Goal: Information Seeking & Learning: Learn about a topic

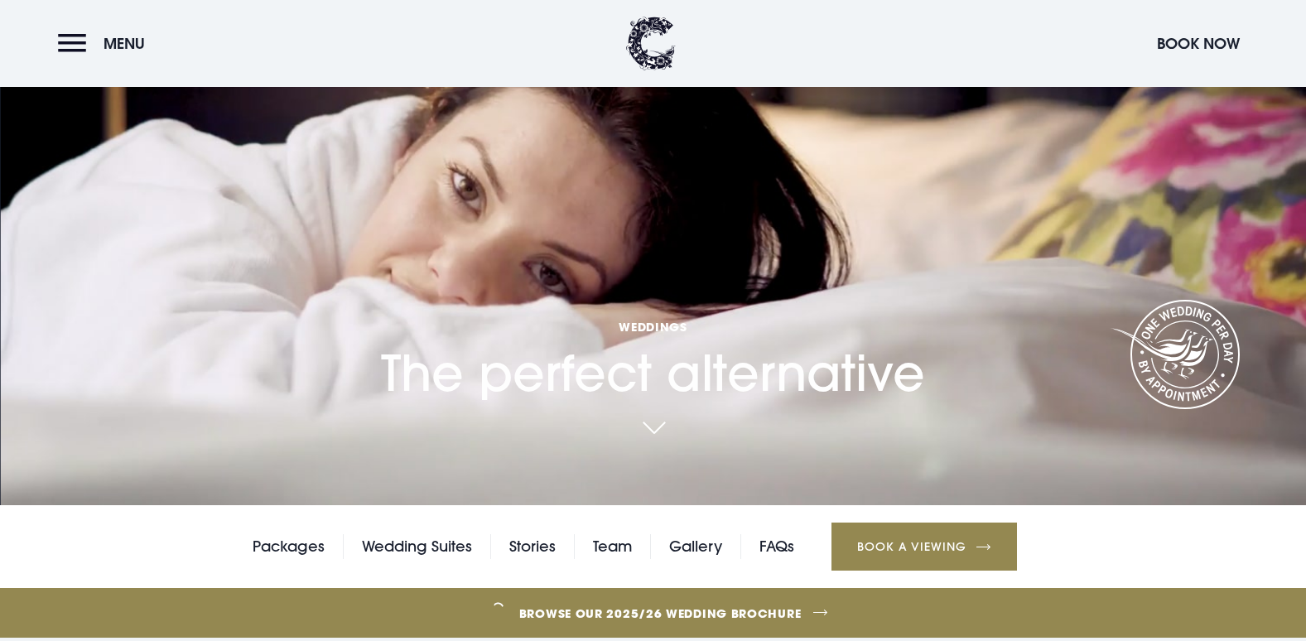
scroll to position [166, 0]
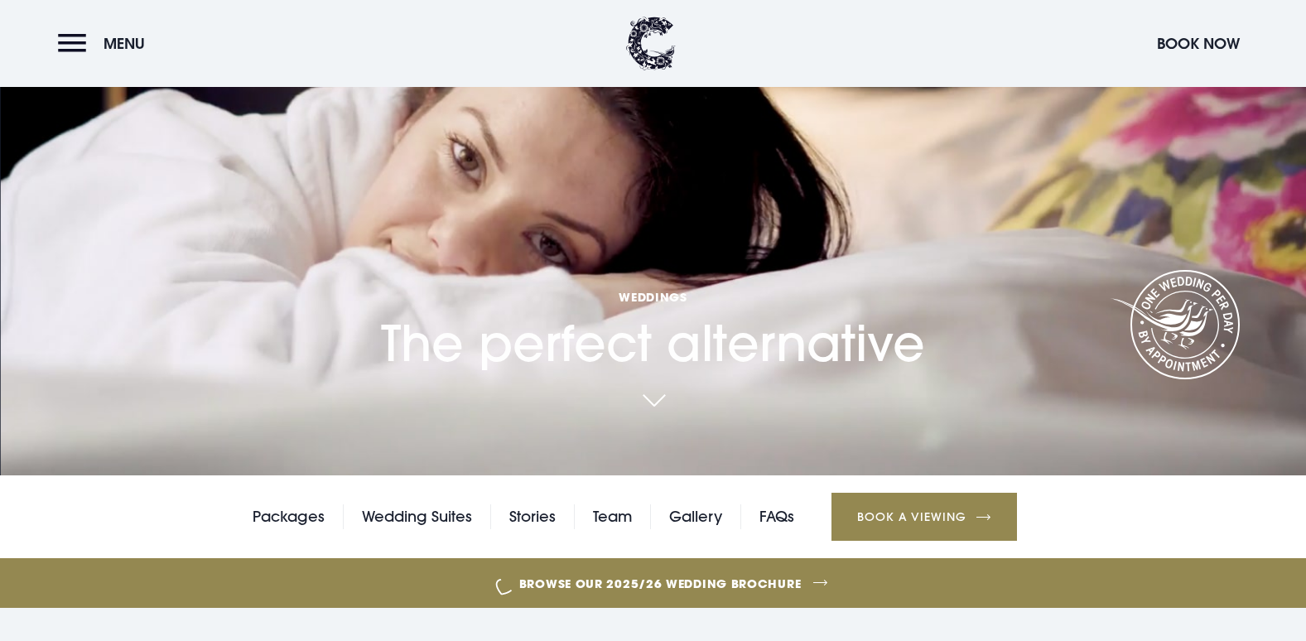
click at [662, 405] on link at bounding box center [654, 402] width 38 height 36
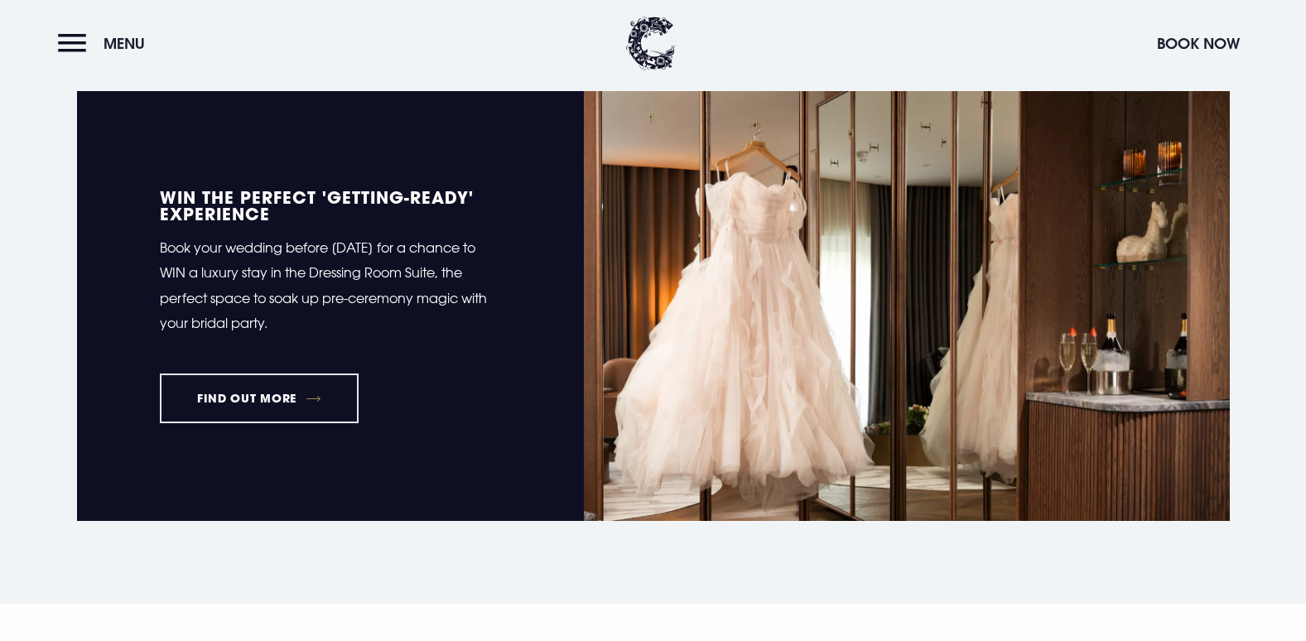
scroll to position [1428, 0]
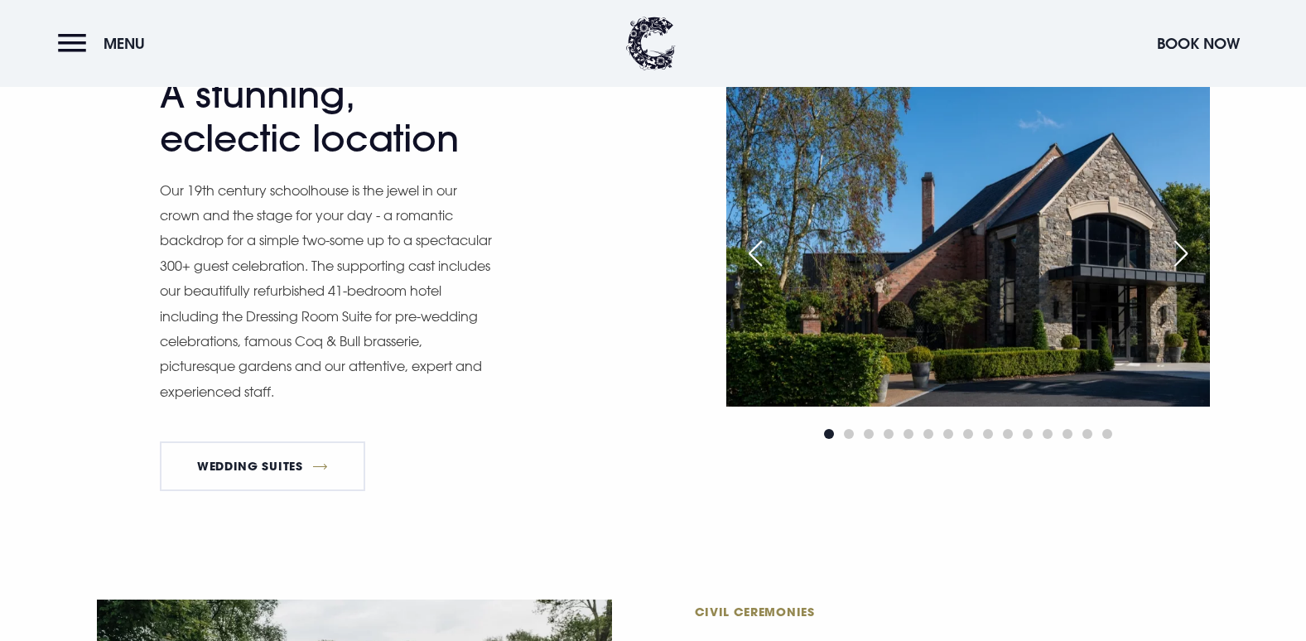
click at [1186, 253] on div "Next slide" at bounding box center [1181, 253] width 41 height 36
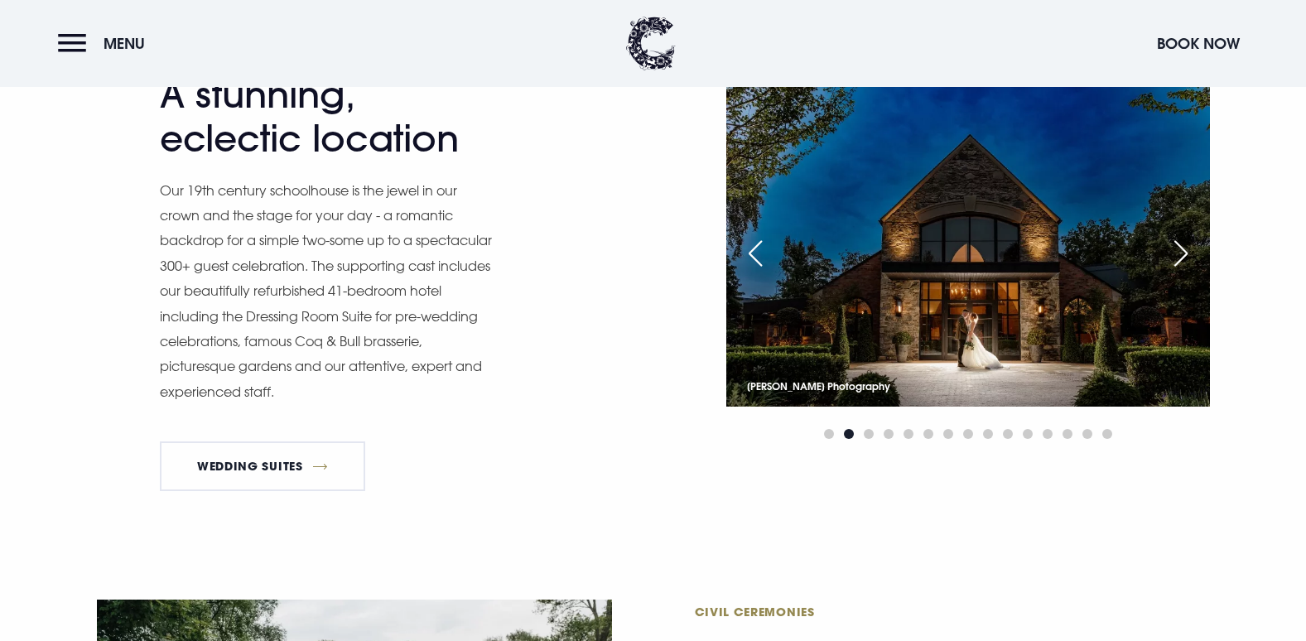
click at [1169, 253] on div "Next slide" at bounding box center [1181, 253] width 41 height 36
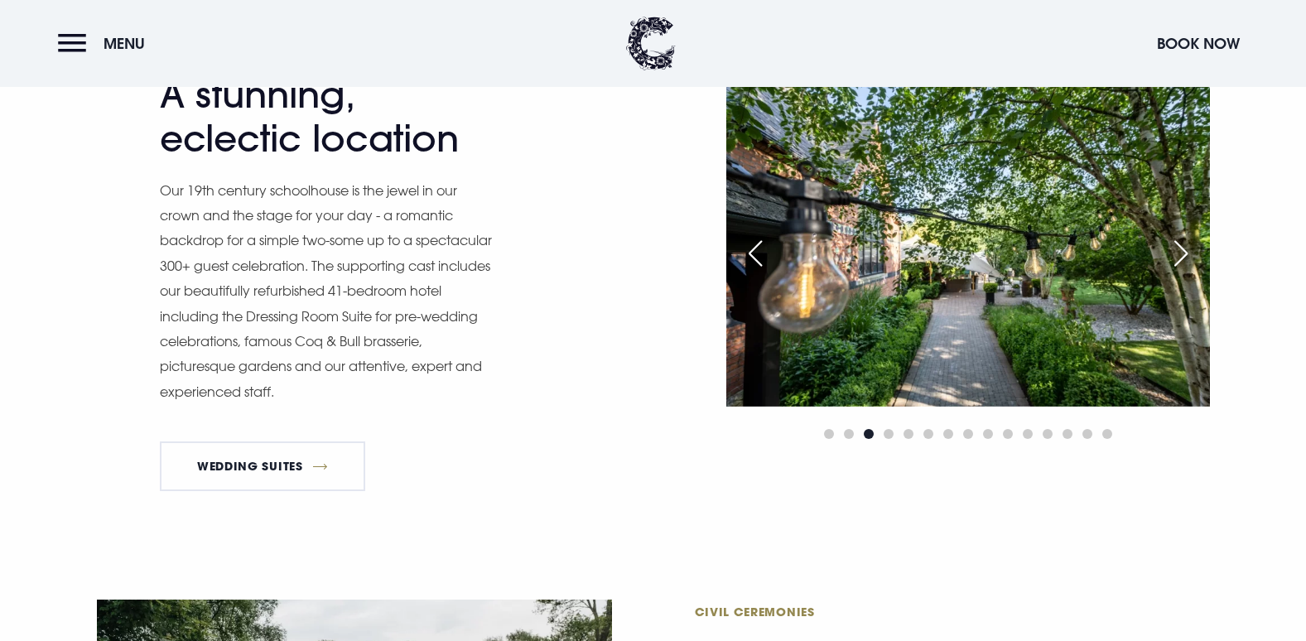
click at [1169, 253] on div "Next slide" at bounding box center [1181, 253] width 41 height 36
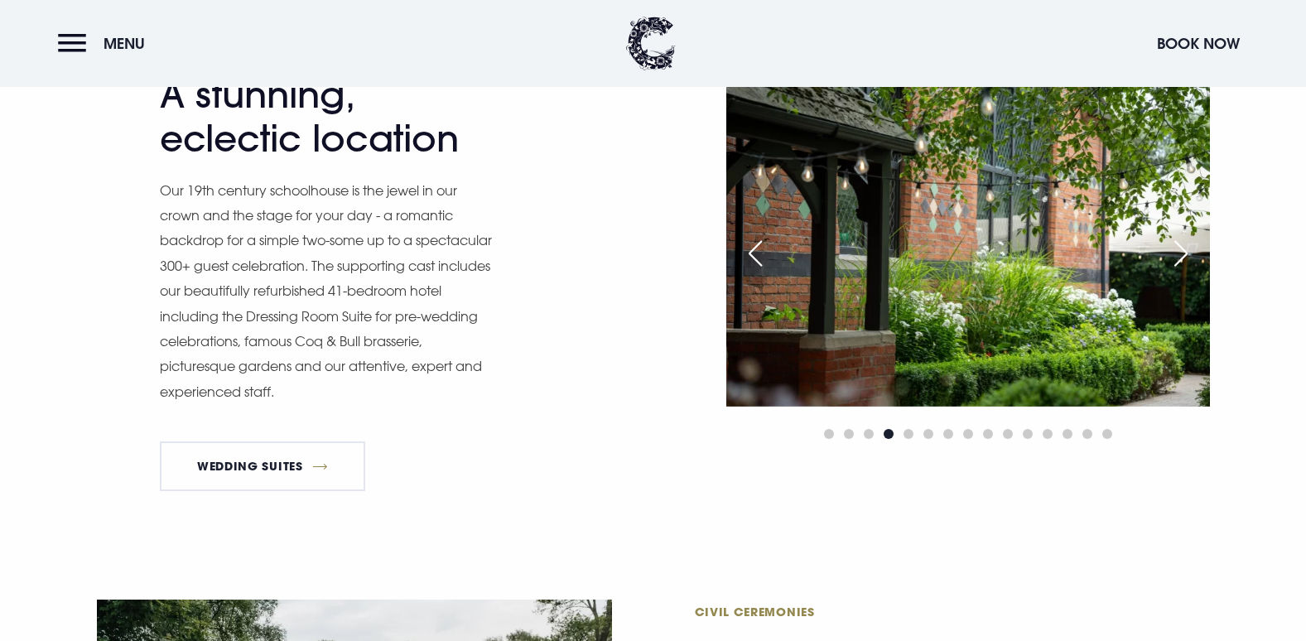
click at [1163, 255] on div "Next slide" at bounding box center [1181, 253] width 41 height 36
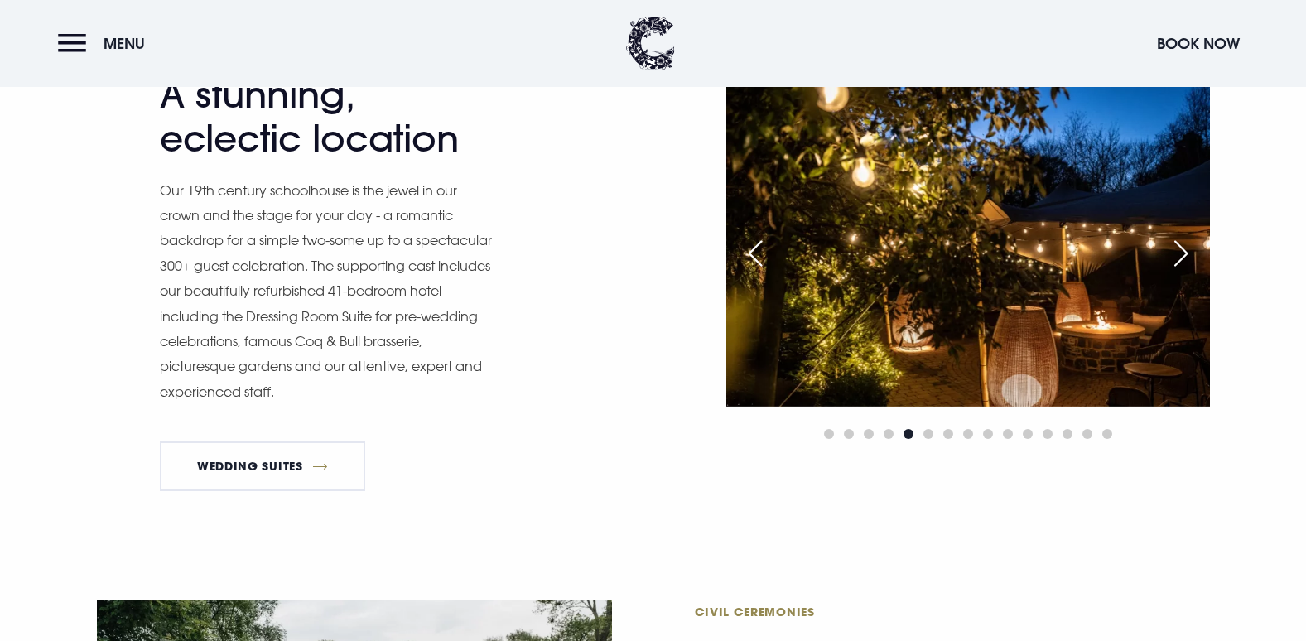
click at [1164, 255] on div "Next slide" at bounding box center [1181, 253] width 41 height 36
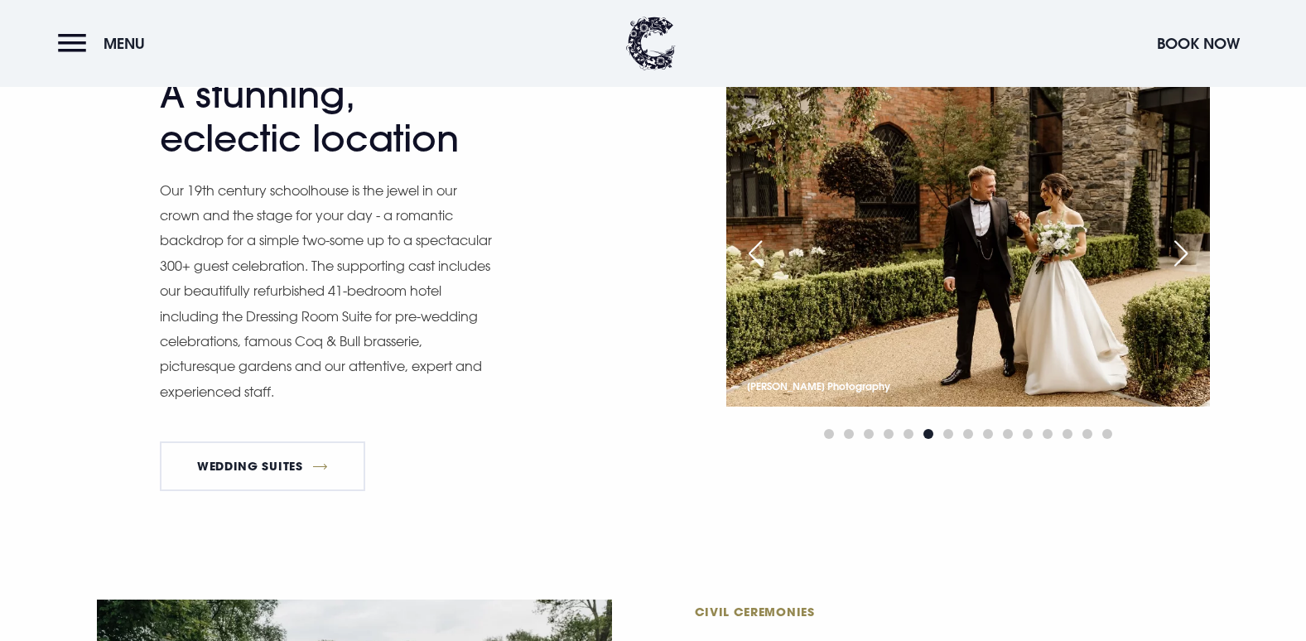
click at [1164, 255] on div "Next slide" at bounding box center [1181, 253] width 41 height 36
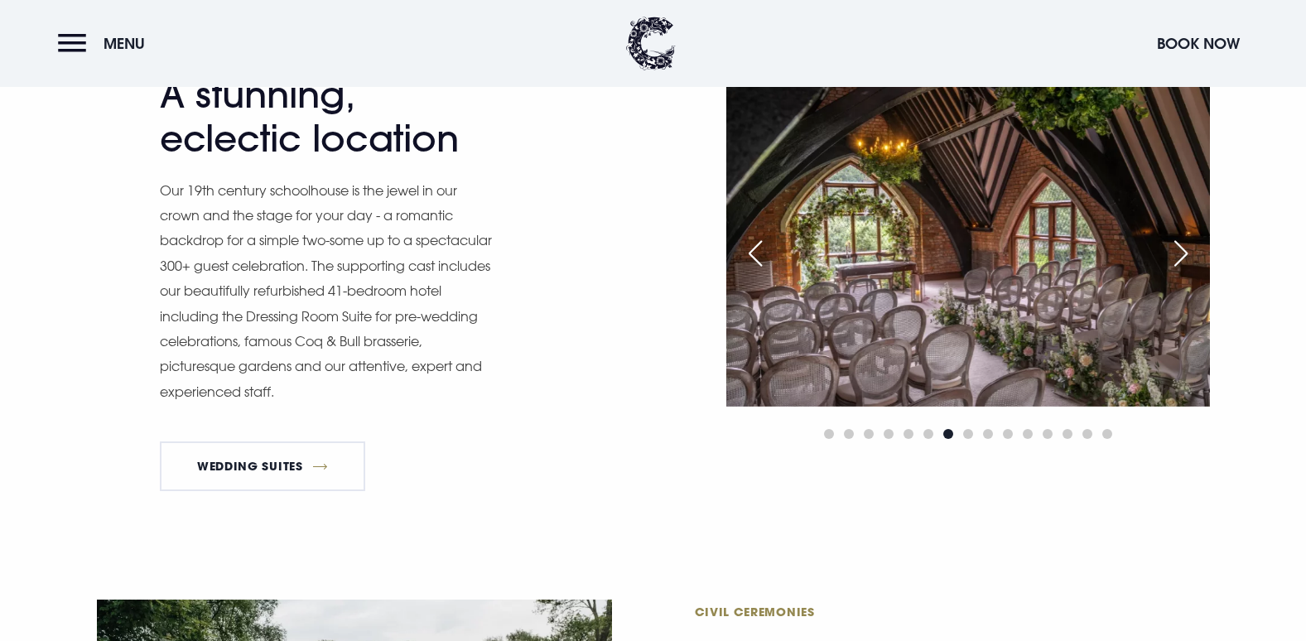
click at [1164, 255] on div "Next slide" at bounding box center [1181, 253] width 41 height 36
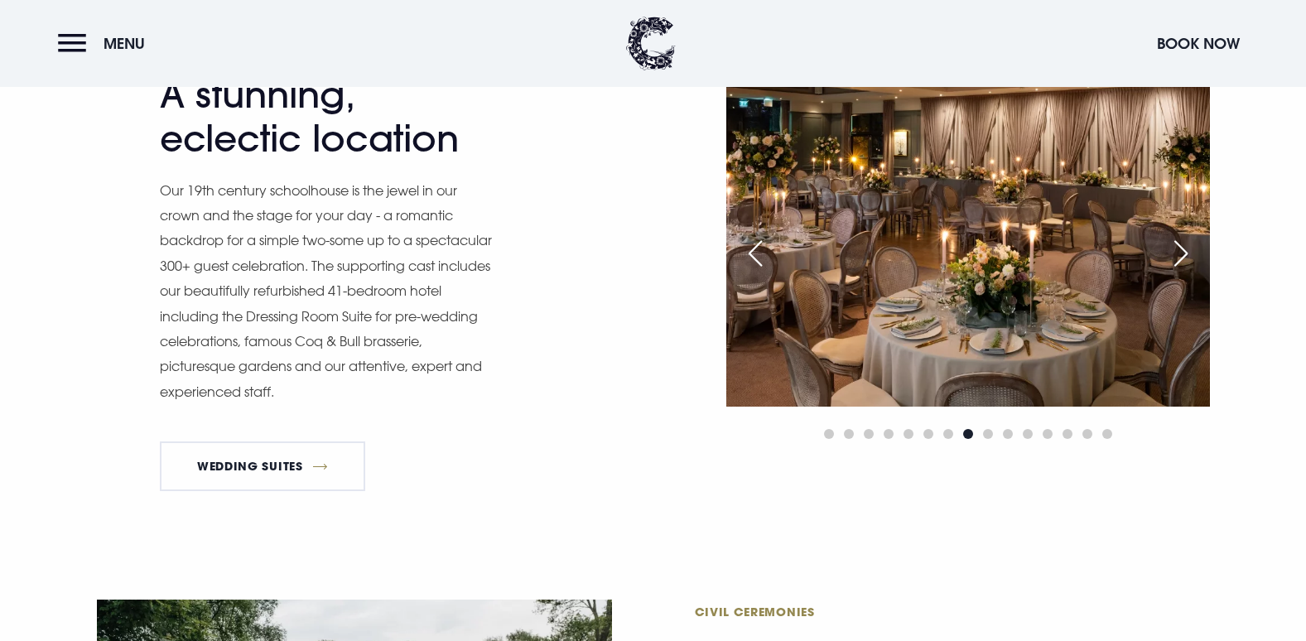
click at [1164, 255] on div "Next slide" at bounding box center [1181, 253] width 41 height 36
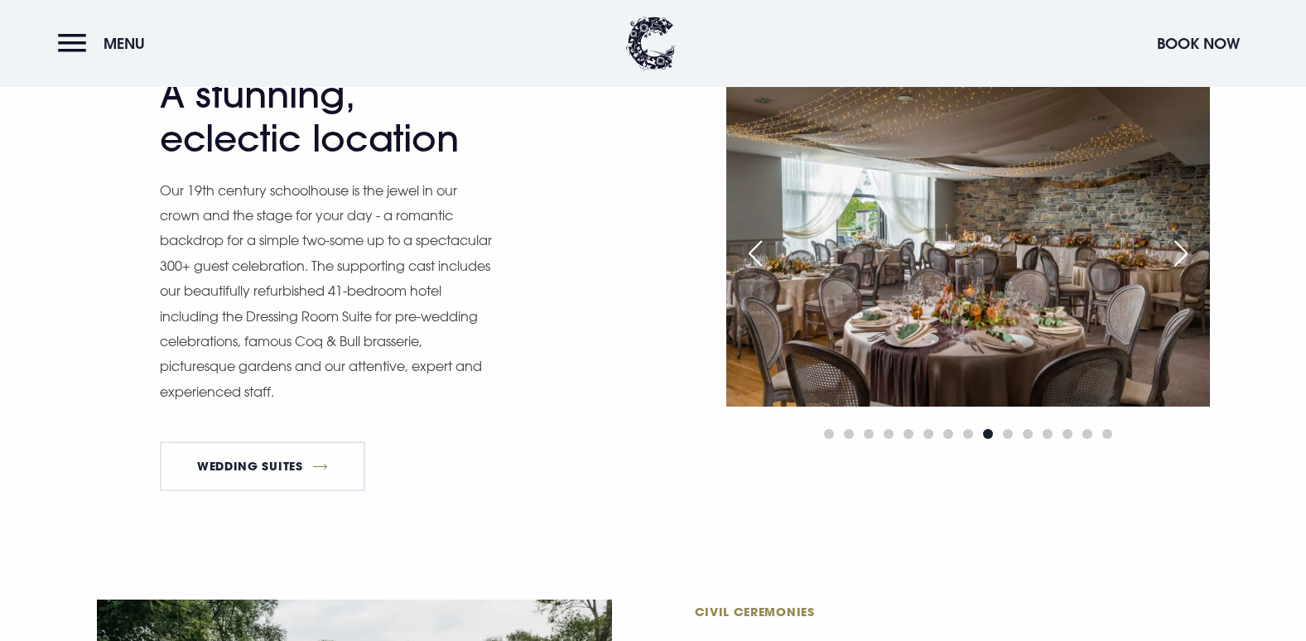
click at [1185, 253] on div "Next slide" at bounding box center [1181, 253] width 41 height 36
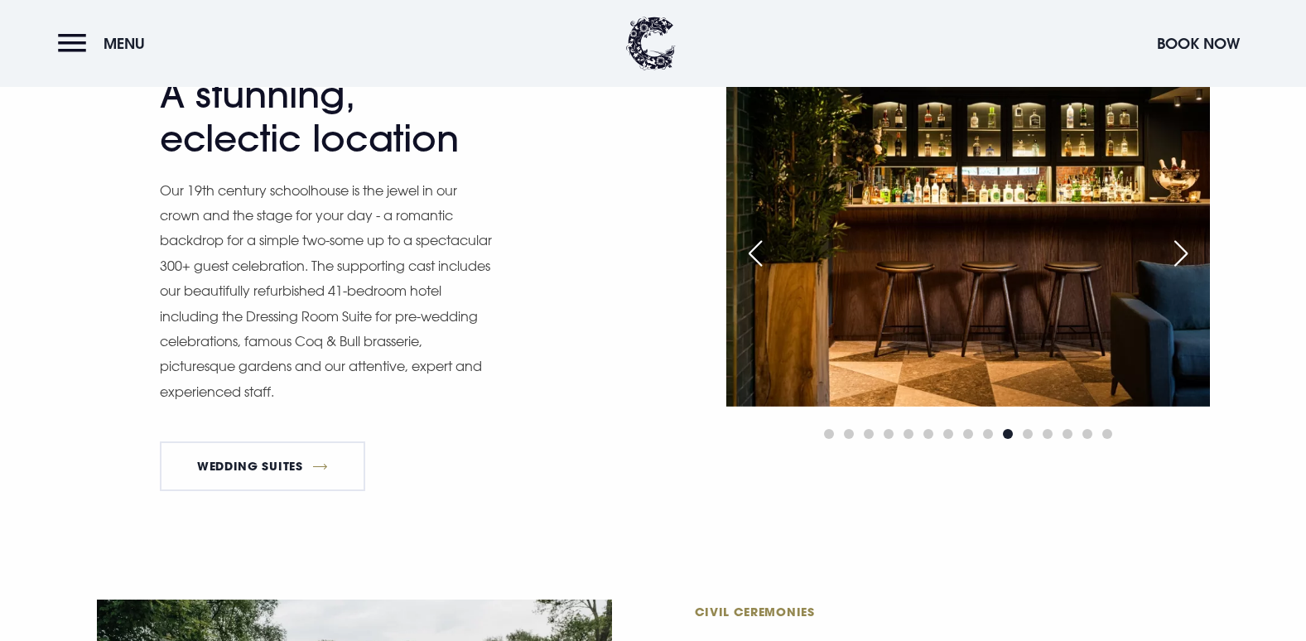
click at [1185, 253] on div "Next slide" at bounding box center [1181, 253] width 41 height 36
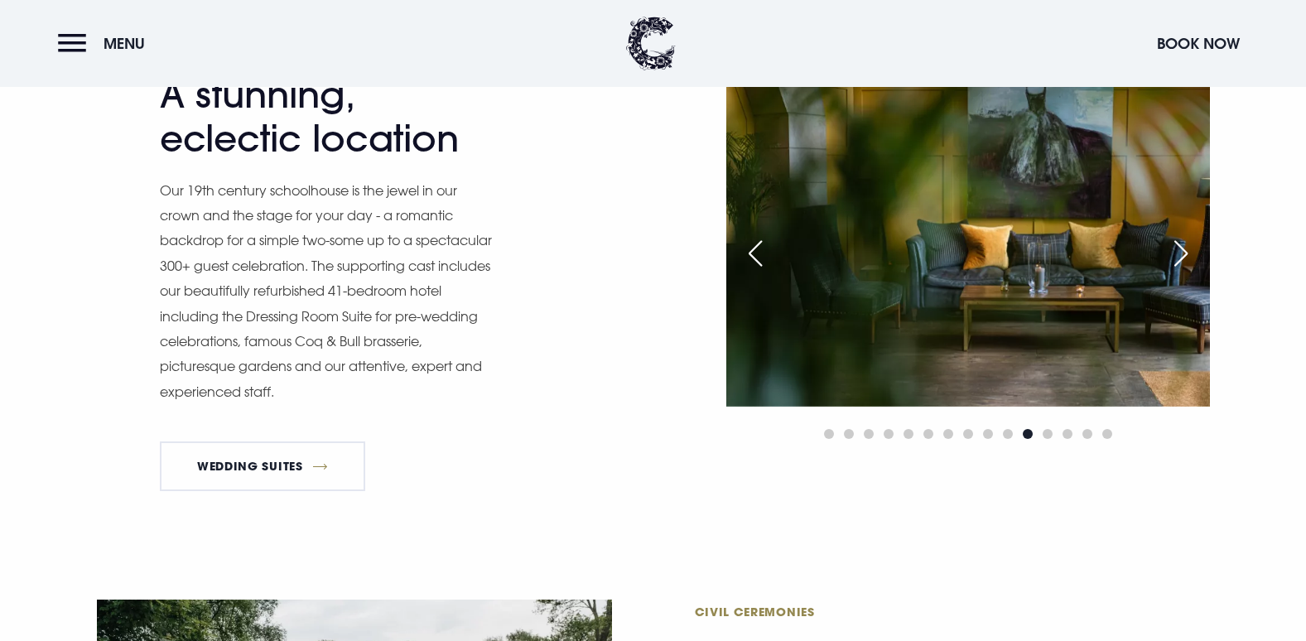
click at [1185, 253] on div "Next slide" at bounding box center [1181, 253] width 41 height 36
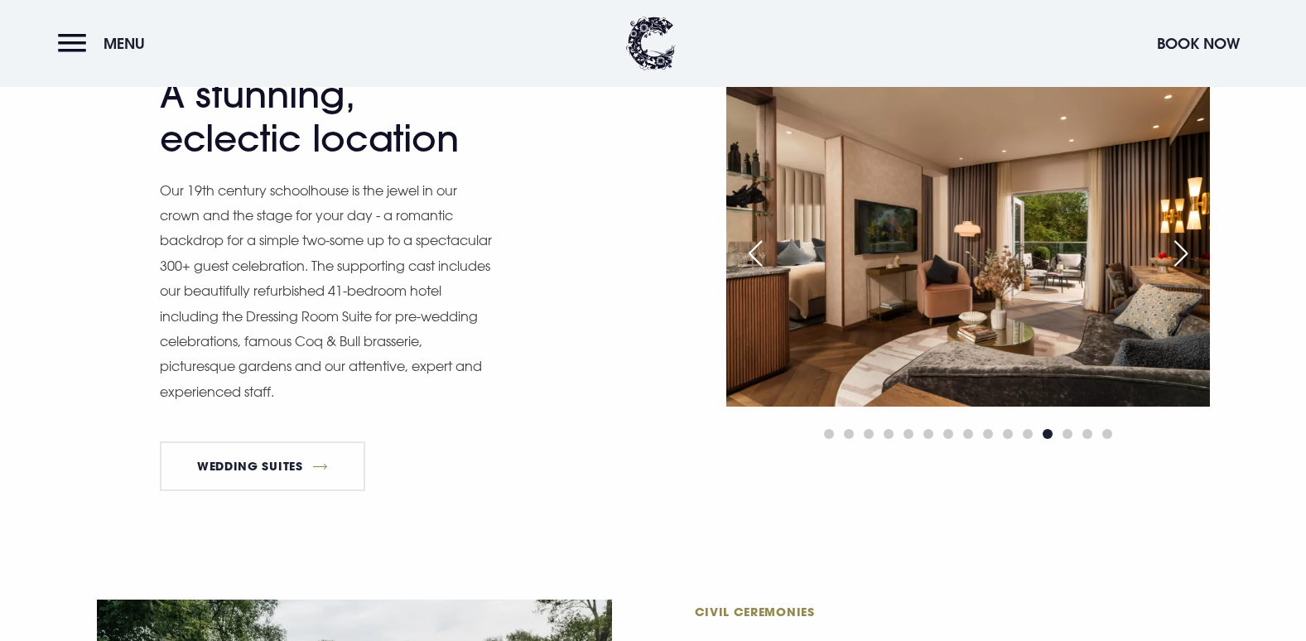
click at [1185, 253] on div "Next slide" at bounding box center [1181, 253] width 41 height 36
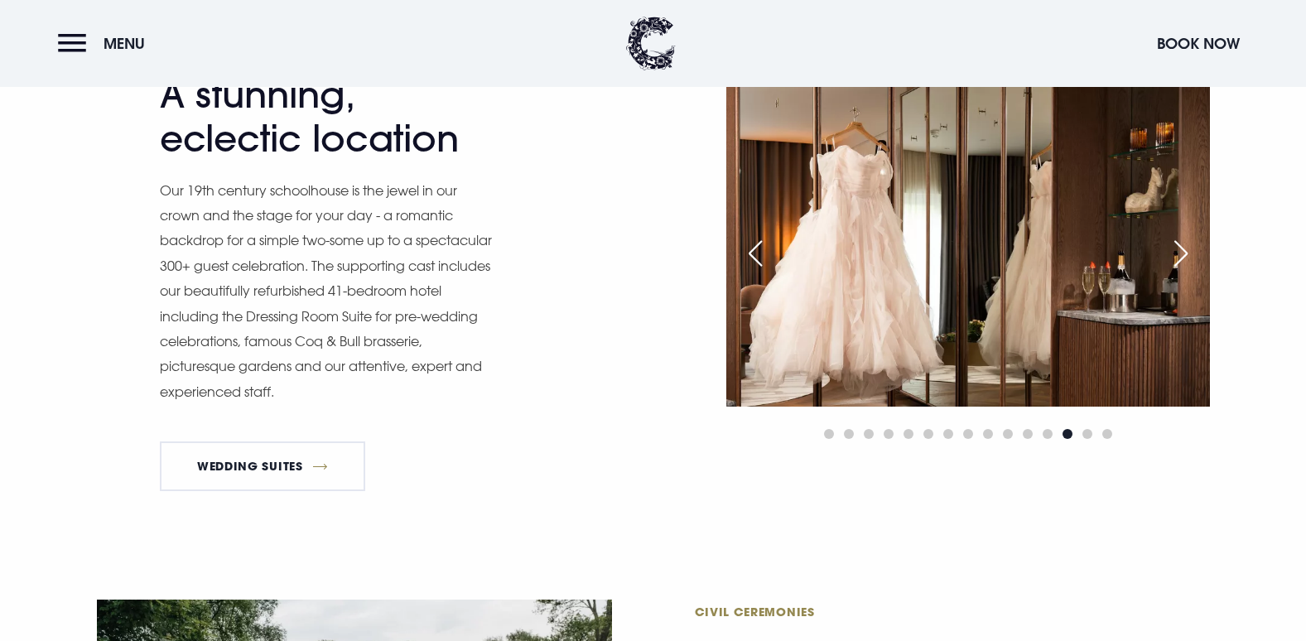
click at [1185, 253] on div "Next slide" at bounding box center [1181, 253] width 41 height 36
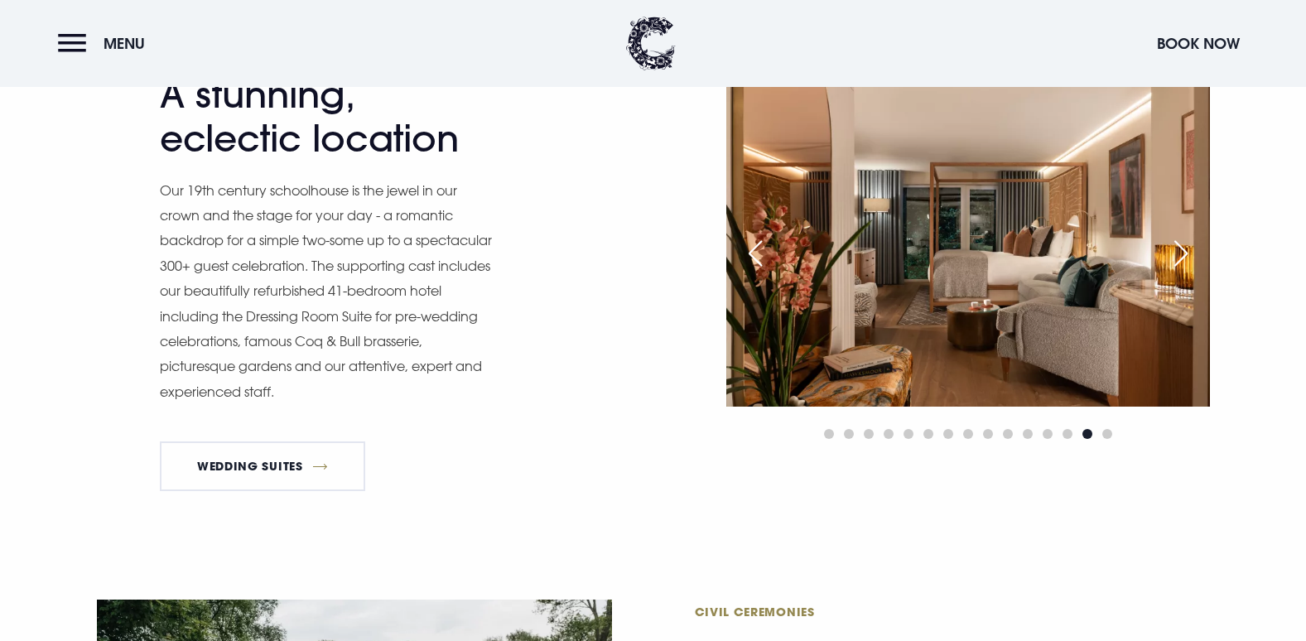
click at [1185, 253] on div "Next slide" at bounding box center [1181, 253] width 41 height 36
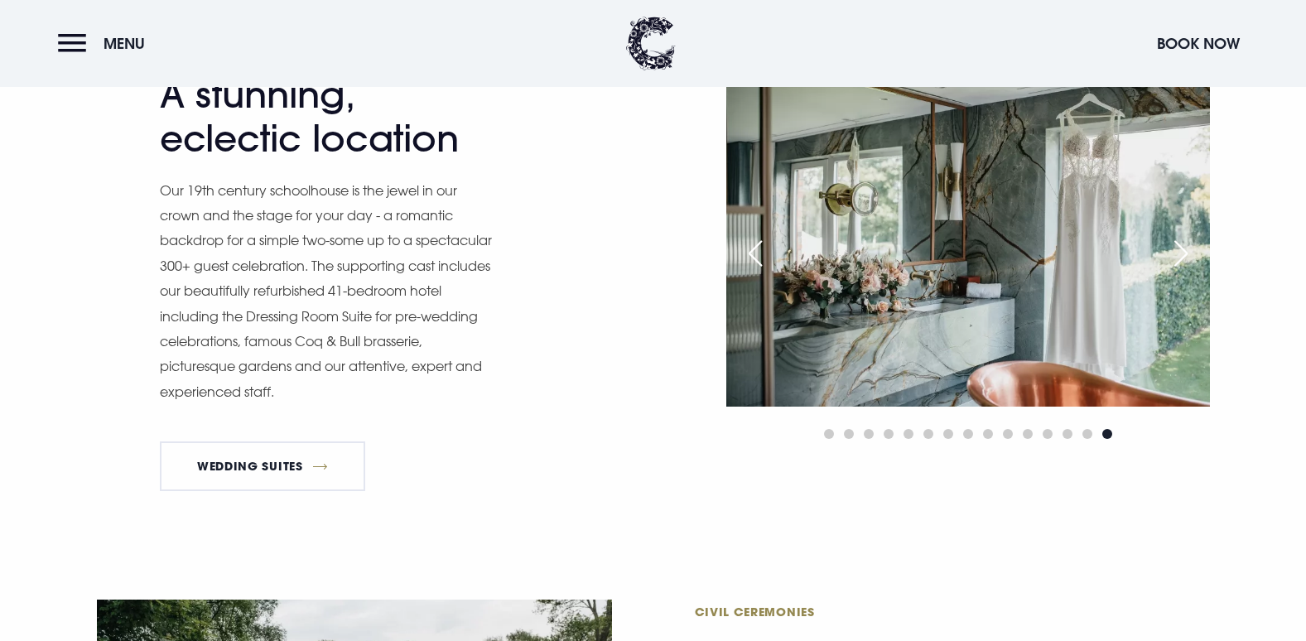
click at [1185, 253] on div "Next slide" at bounding box center [1181, 253] width 41 height 36
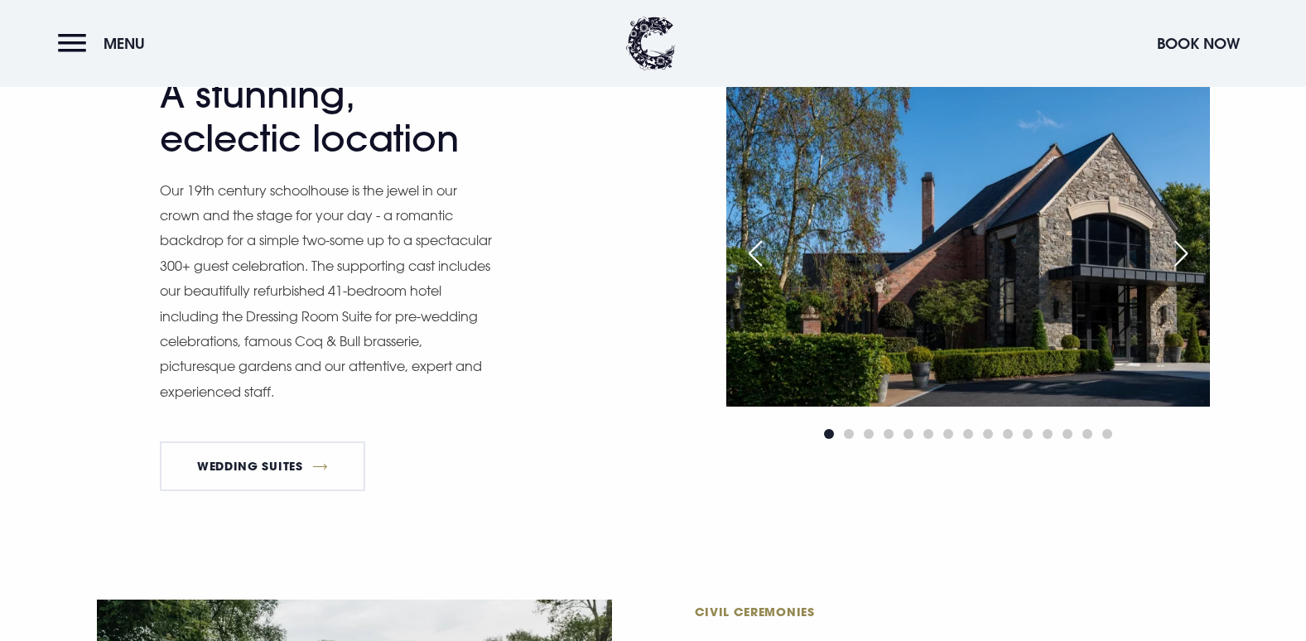
click at [1185, 253] on div "Next slide" at bounding box center [1181, 253] width 41 height 36
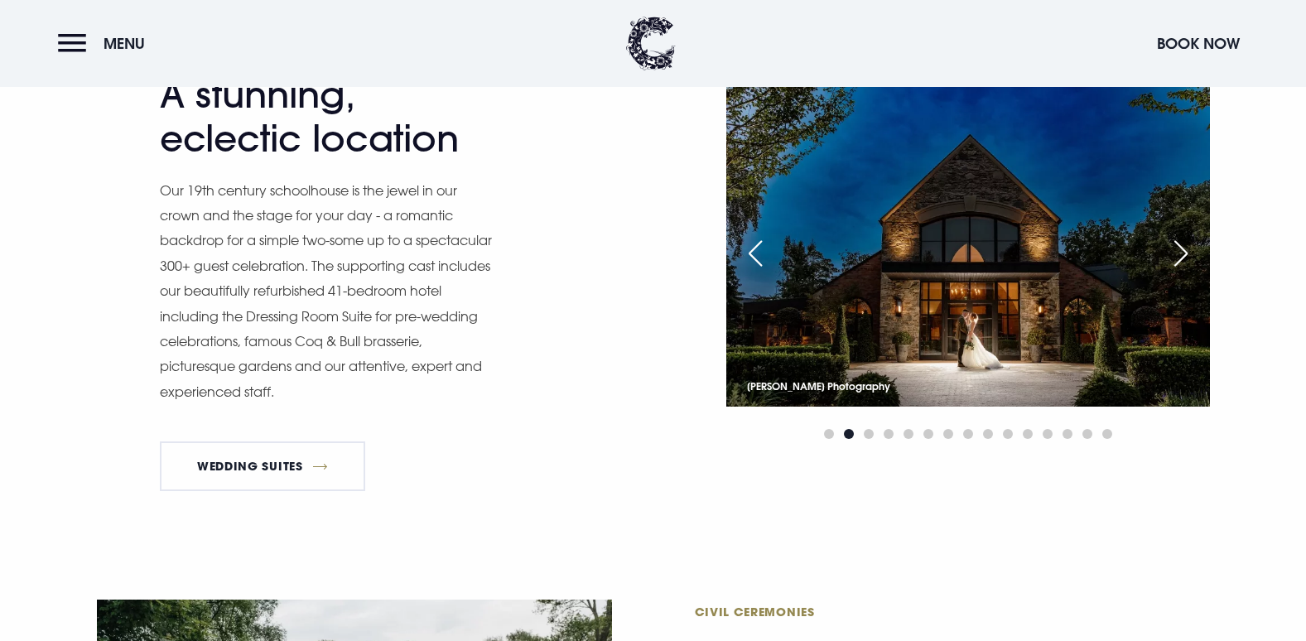
click at [1185, 253] on div "Next slide" at bounding box center [1181, 253] width 41 height 36
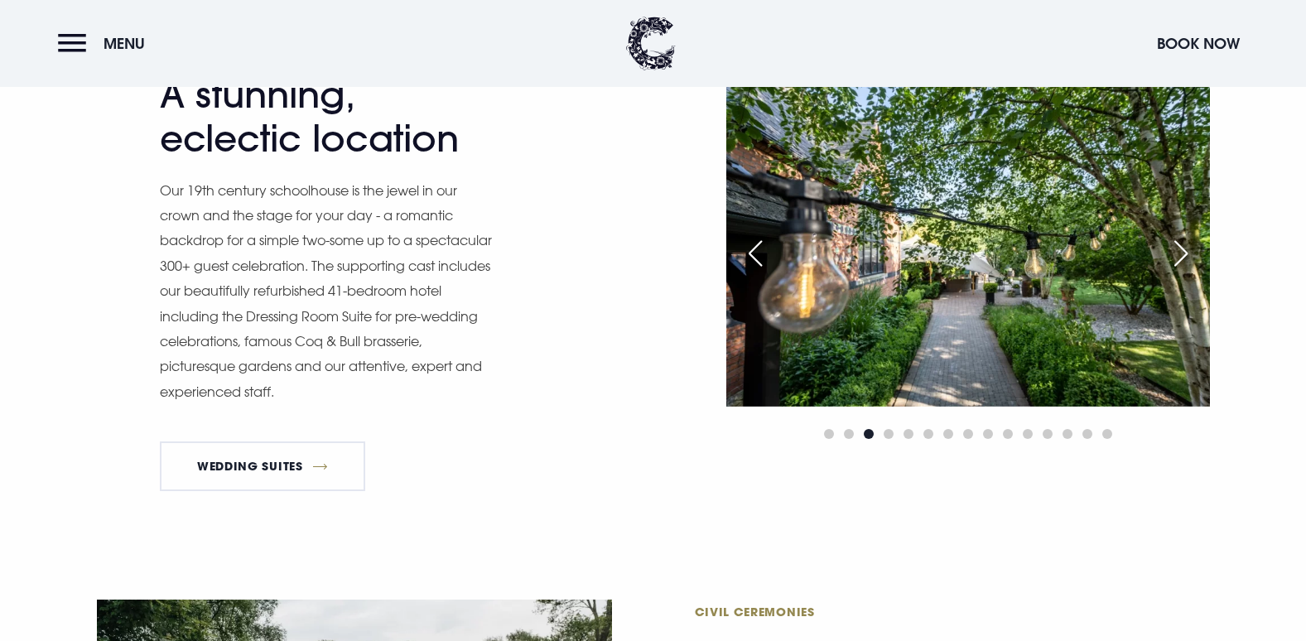
click at [750, 239] on div "Previous slide" at bounding box center [755, 253] width 41 height 36
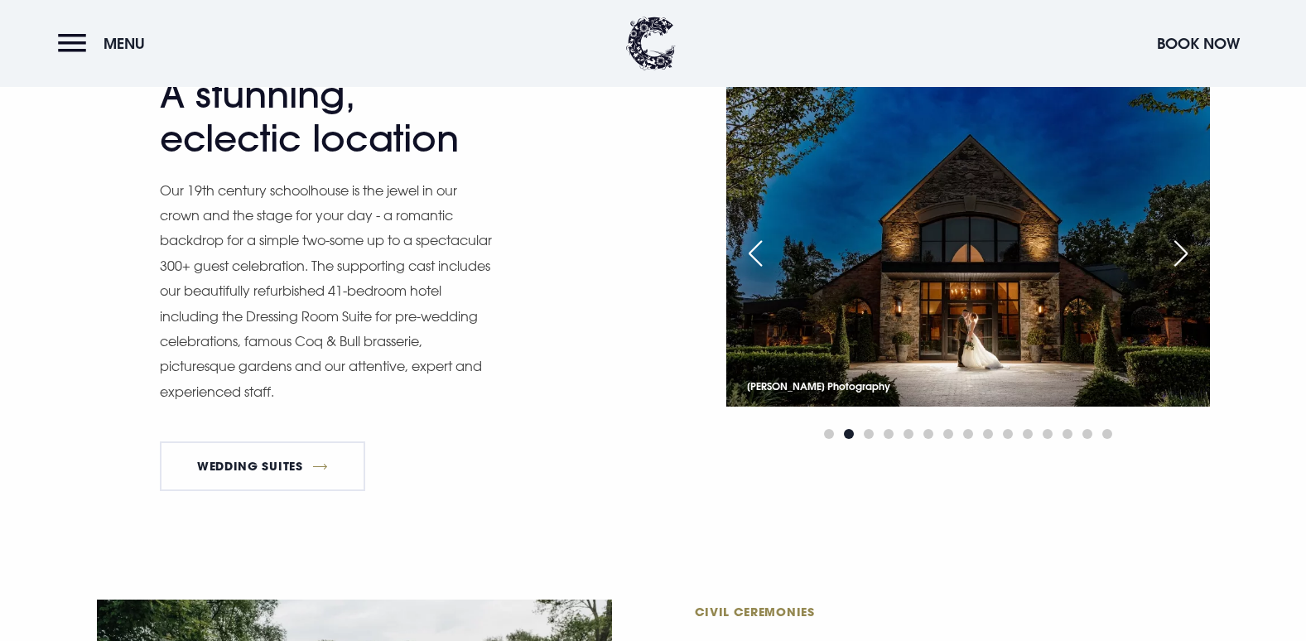
click at [1170, 253] on div "Next slide" at bounding box center [1181, 253] width 41 height 36
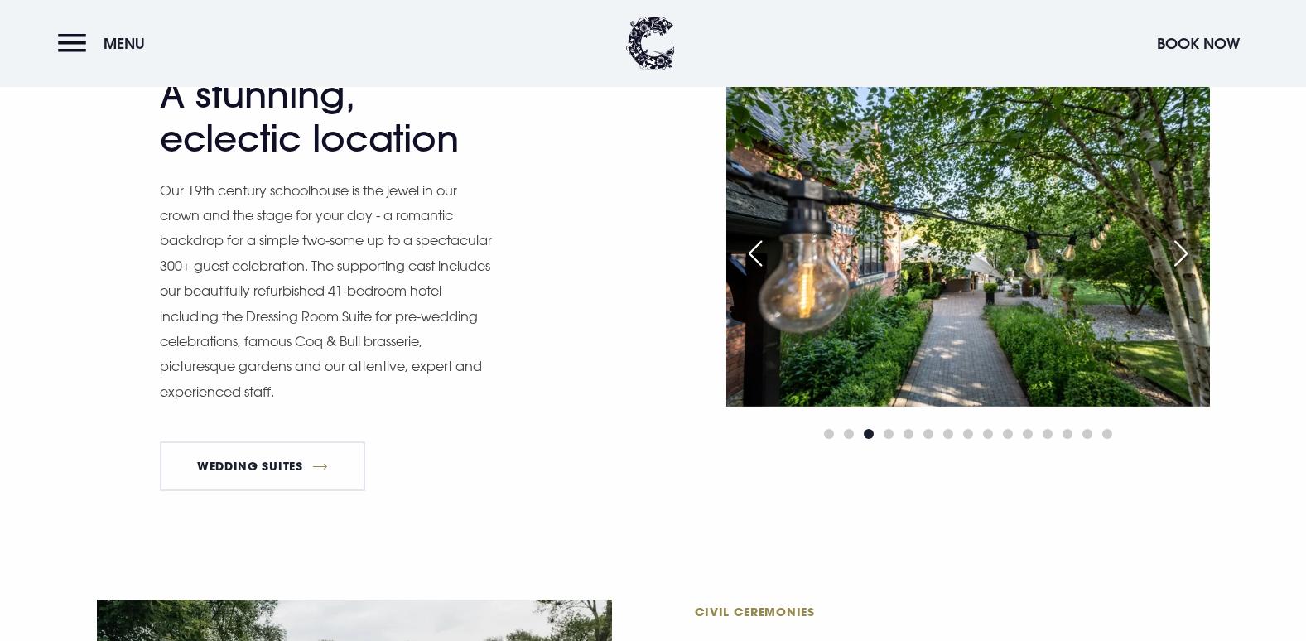
click at [1165, 253] on div "Next slide" at bounding box center [1181, 253] width 41 height 36
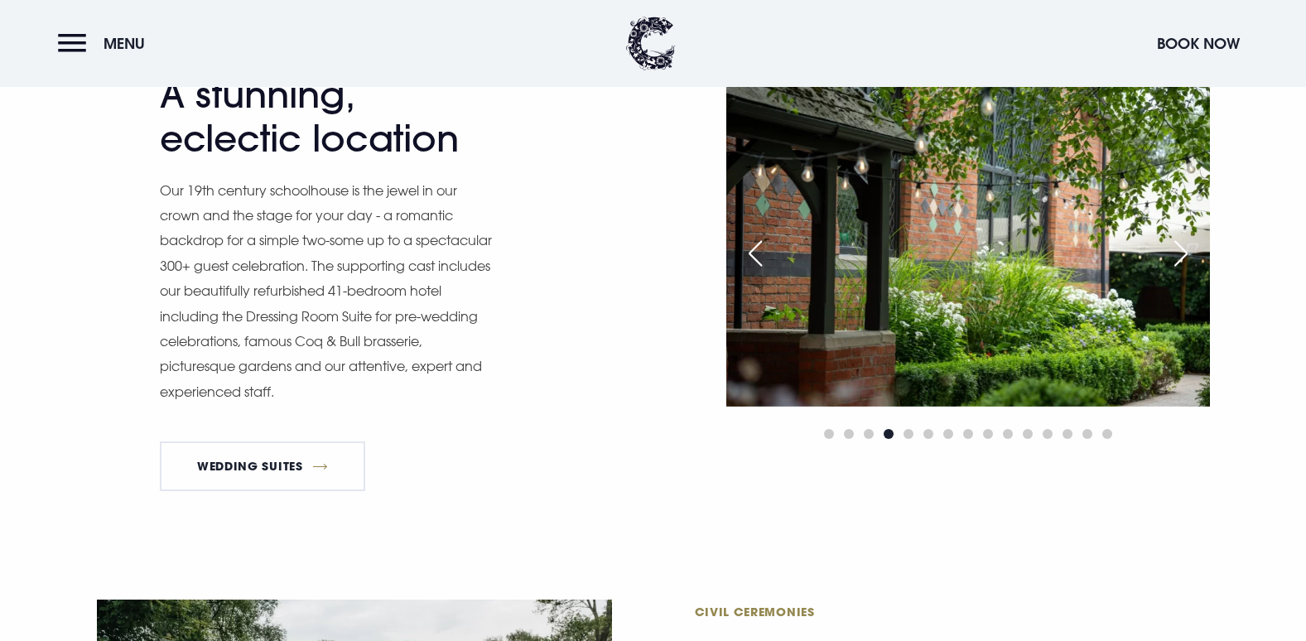
click at [1184, 253] on div "Next slide" at bounding box center [1181, 253] width 41 height 36
click at [1174, 253] on div "Next slide" at bounding box center [1181, 253] width 41 height 36
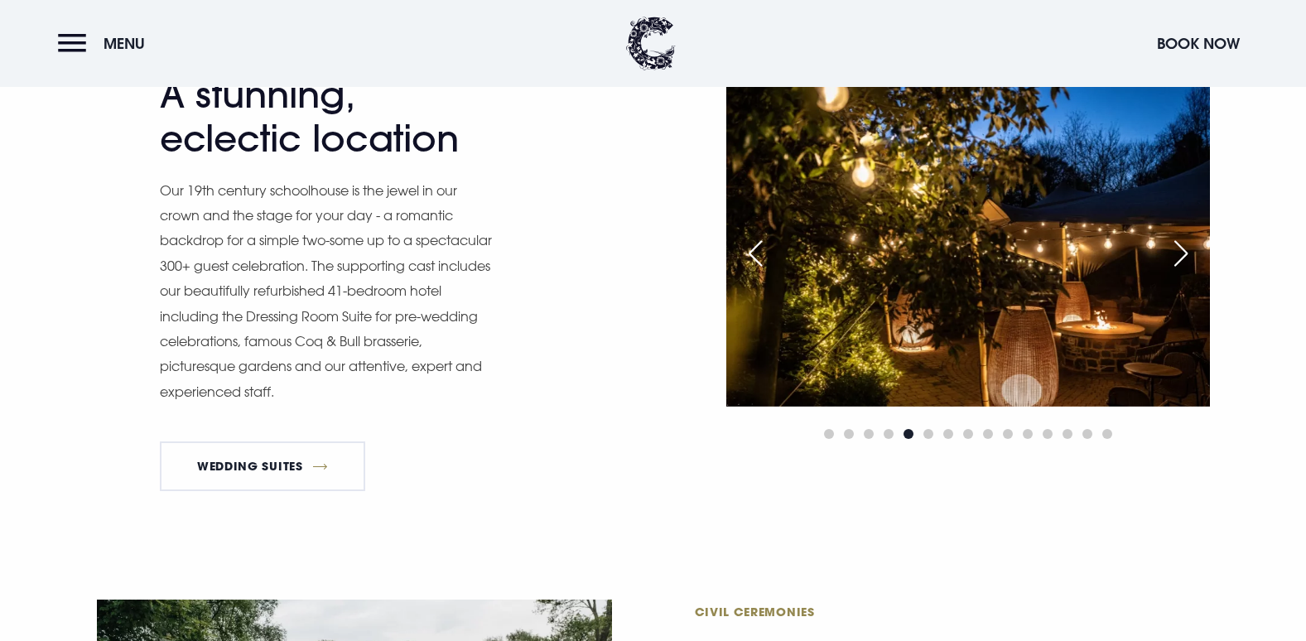
click at [1195, 258] on div "Next slide" at bounding box center [1181, 253] width 41 height 36
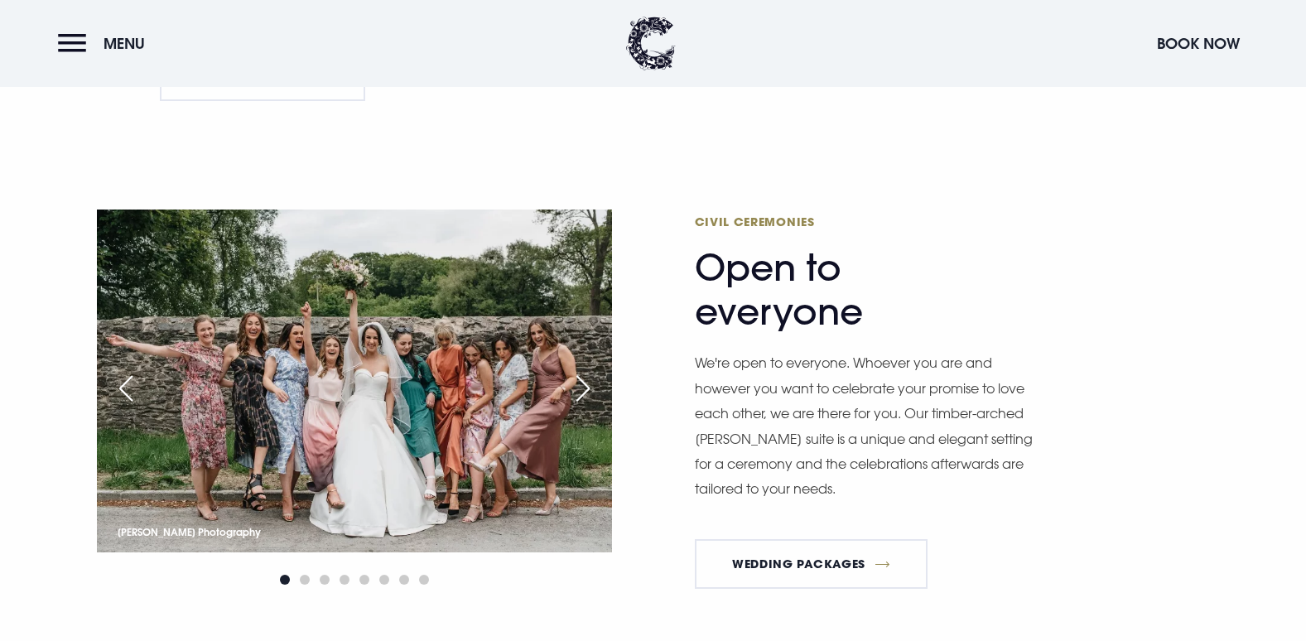
scroll to position [1925, 0]
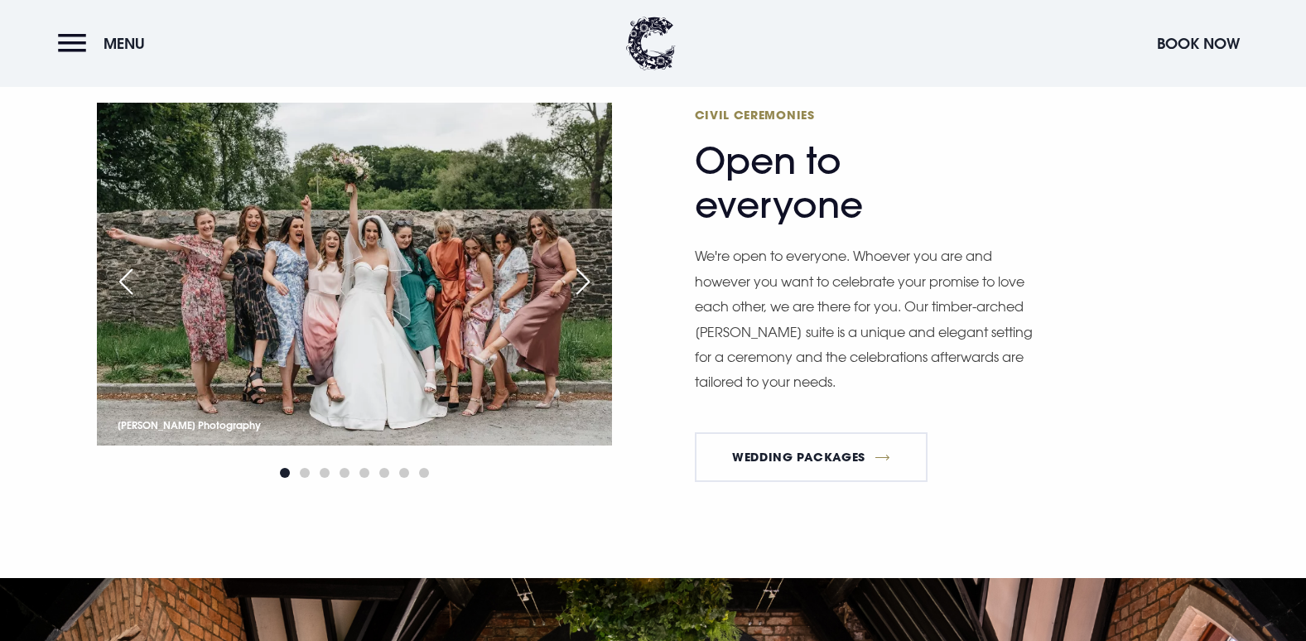
click at [575, 292] on div "Next slide" at bounding box center [583, 281] width 41 height 36
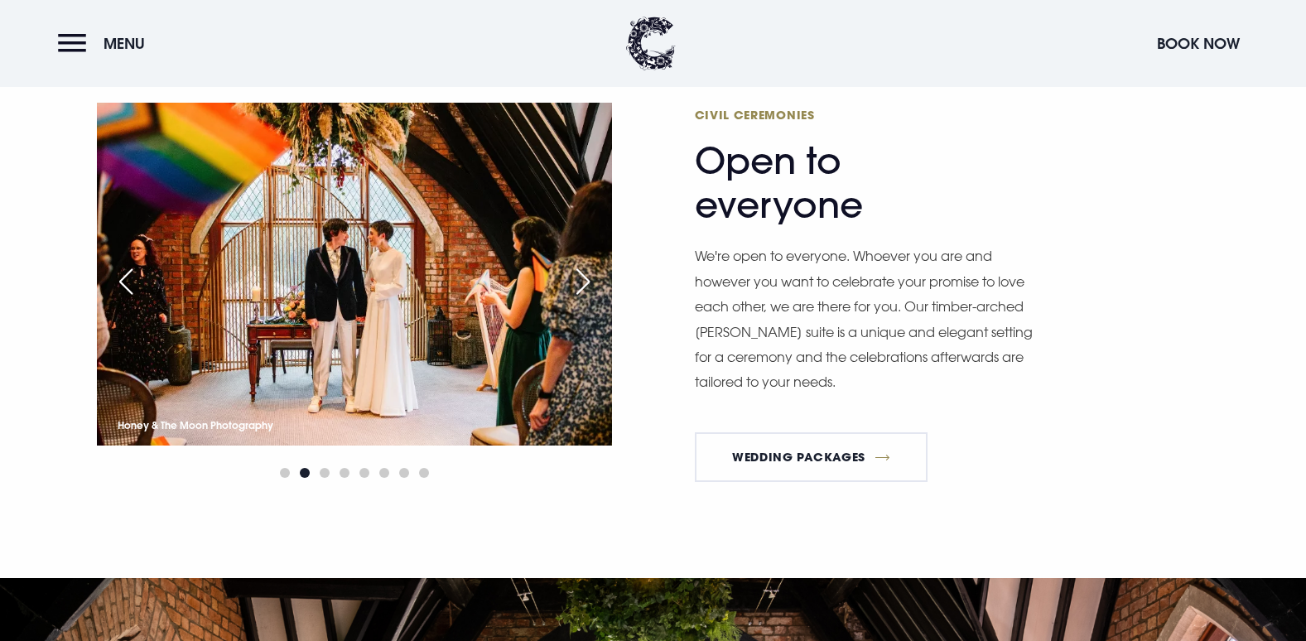
click at [575, 292] on div "Next slide" at bounding box center [583, 281] width 41 height 36
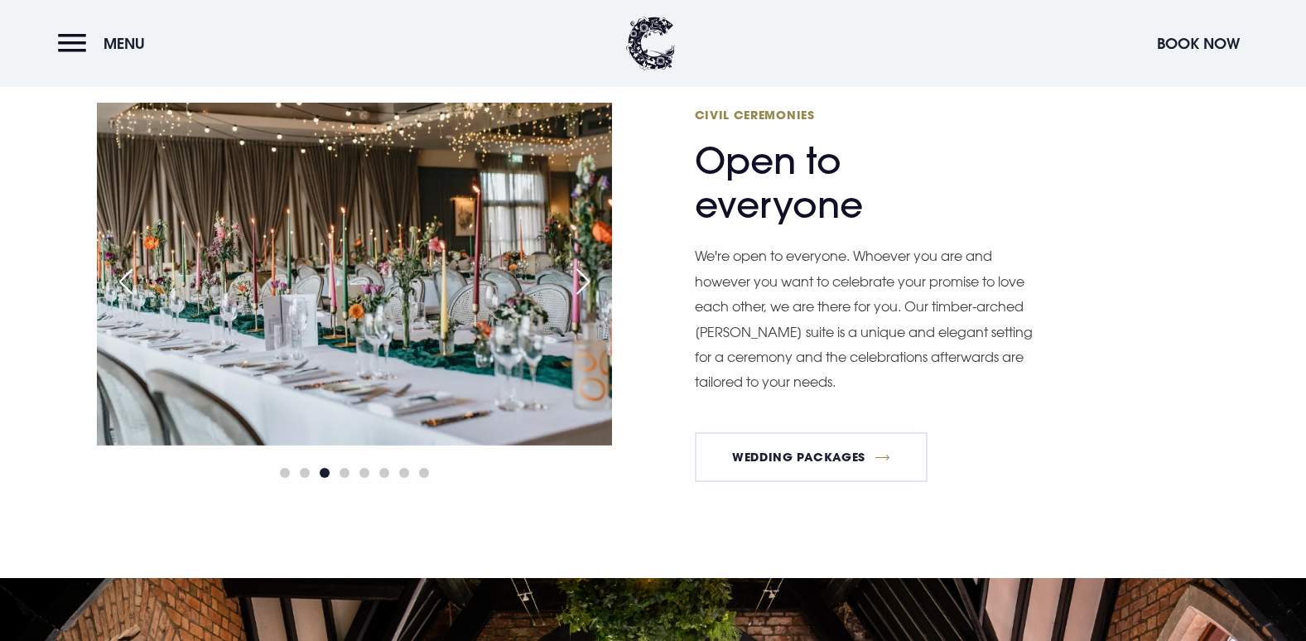
click at [118, 277] on div "Previous slide" at bounding box center [125, 281] width 41 height 36
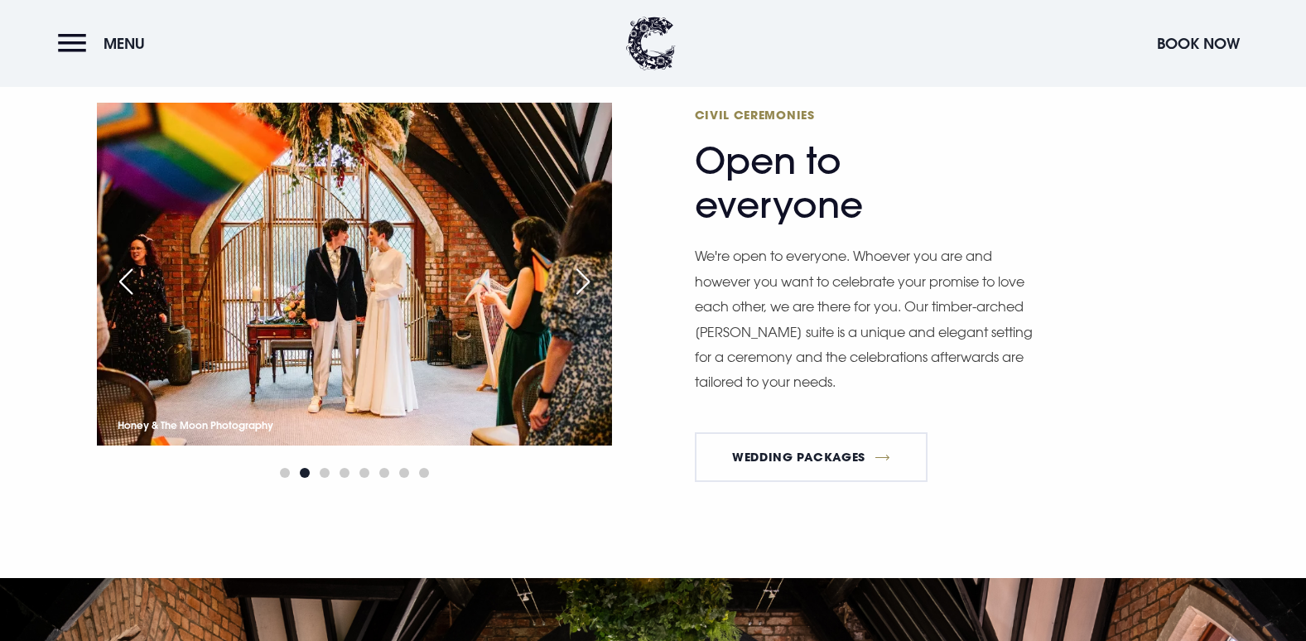
click at [128, 275] on div "Previous slide" at bounding box center [125, 281] width 41 height 36
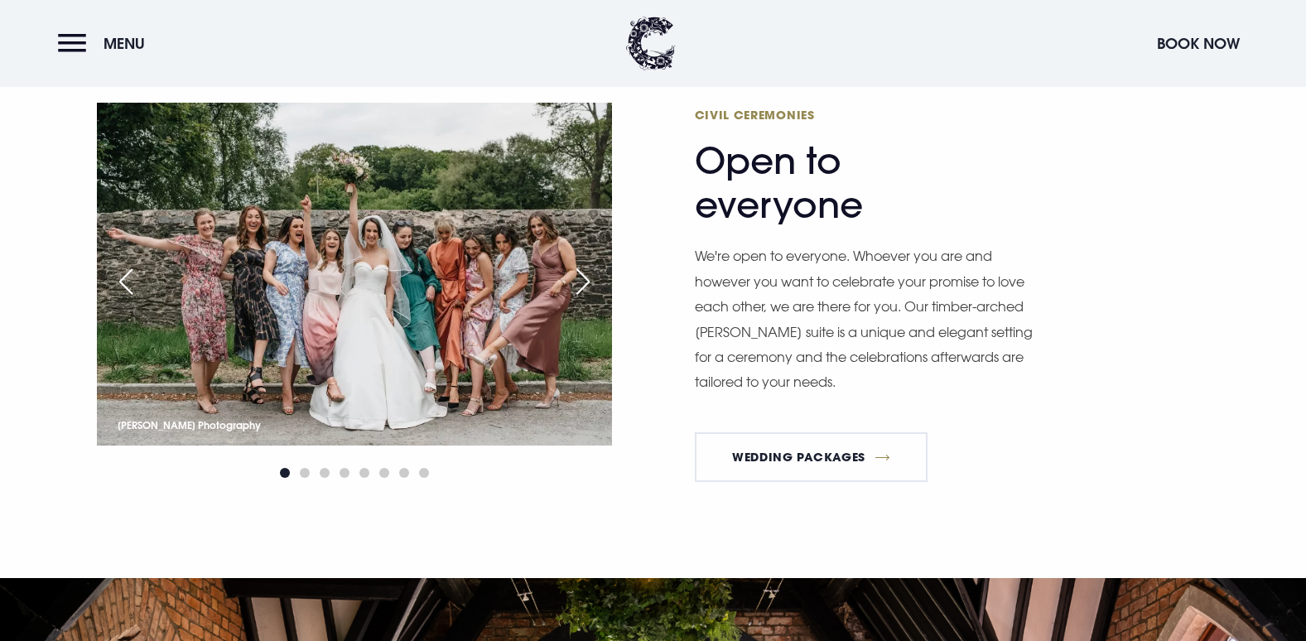
click at [151, 302] on img at bounding box center [354, 274] width 515 height 343
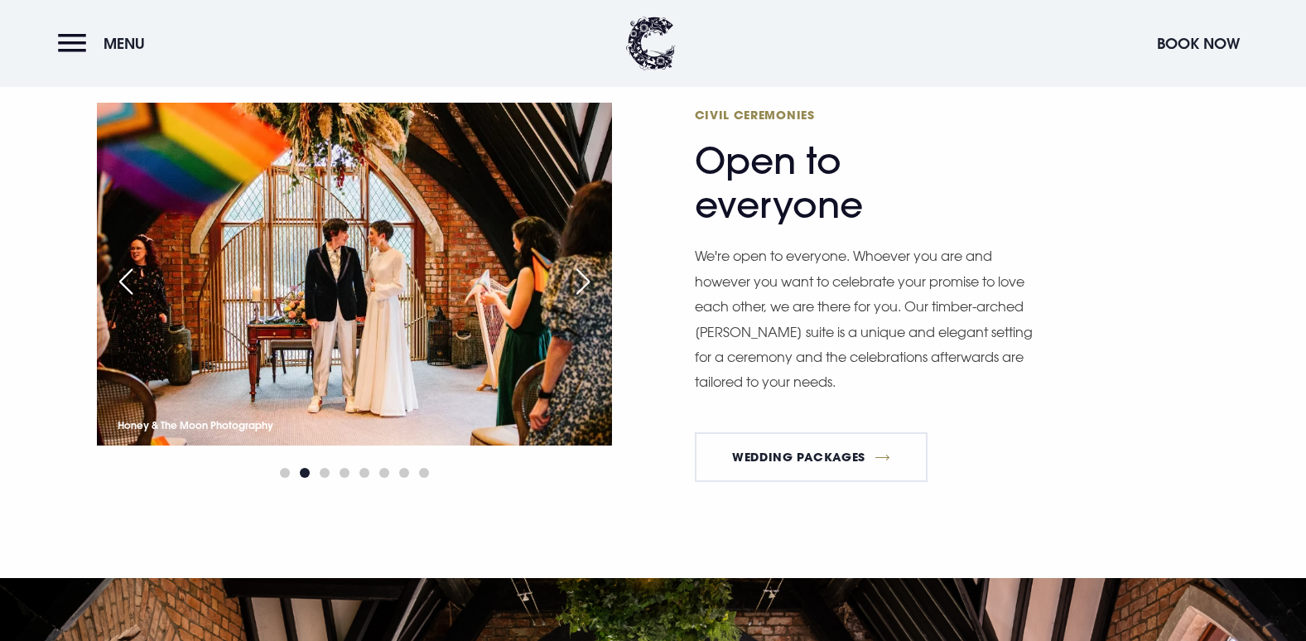
click at [124, 267] on div "Previous slide" at bounding box center [125, 281] width 41 height 36
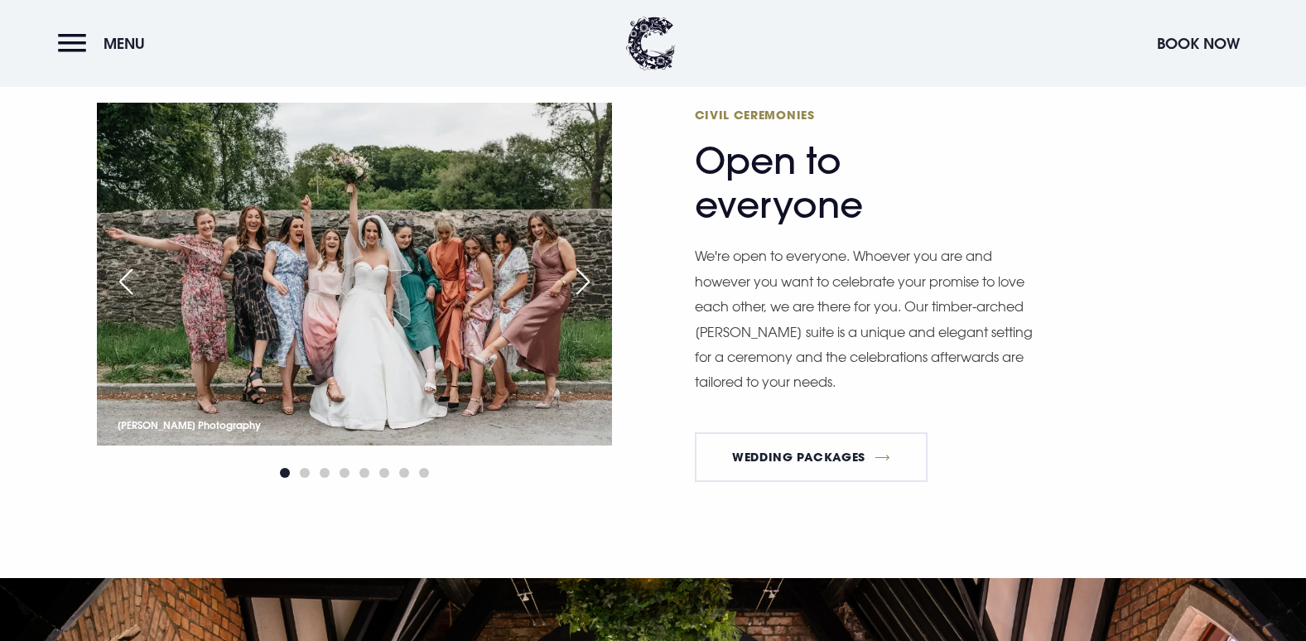
click at [125, 270] on div "Previous slide" at bounding box center [125, 281] width 41 height 36
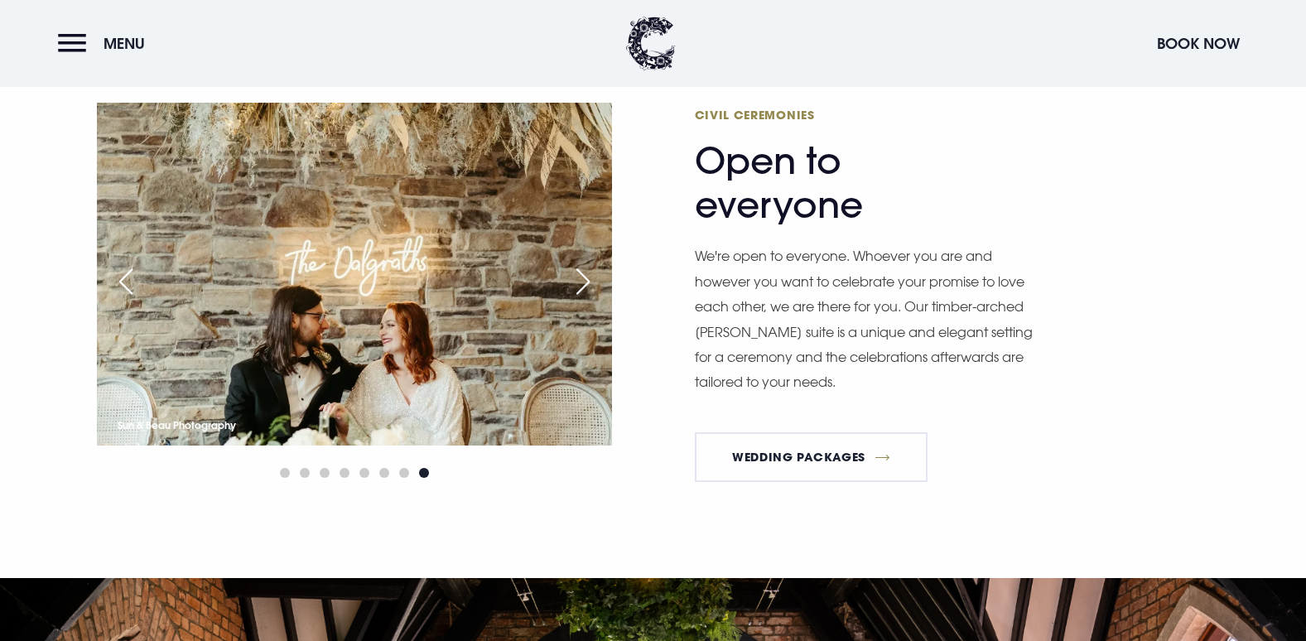
click at [125, 273] on div "Previous slide" at bounding box center [125, 281] width 41 height 36
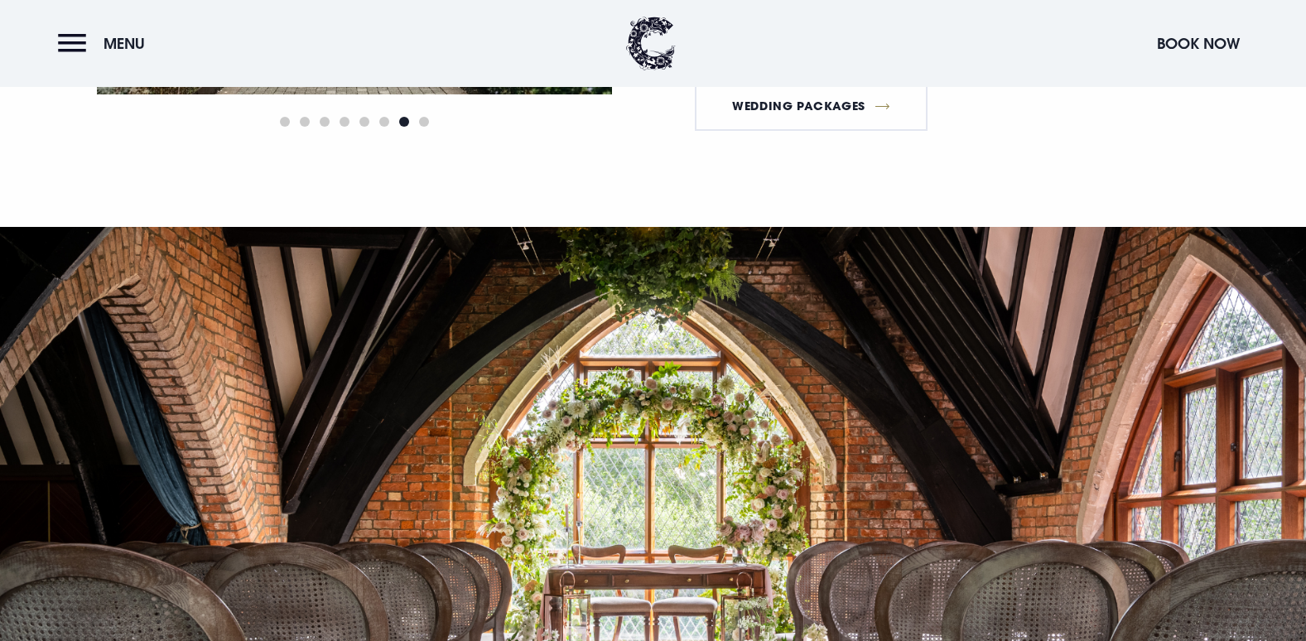
scroll to position [2008, 0]
